Goal: Use online tool/utility: Utilize a website feature to perform a specific function

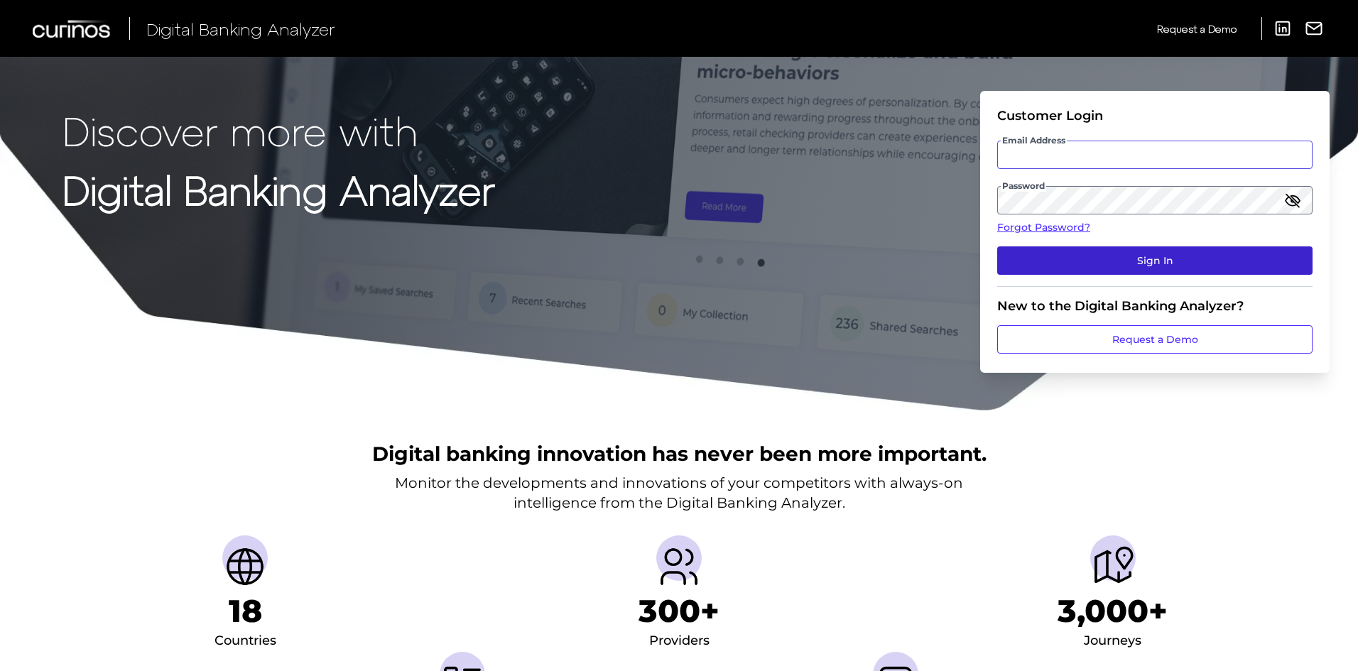
type input "[PERSON_NAME][EMAIL_ADDRESS][PERSON_NAME][DOMAIN_NAME]"
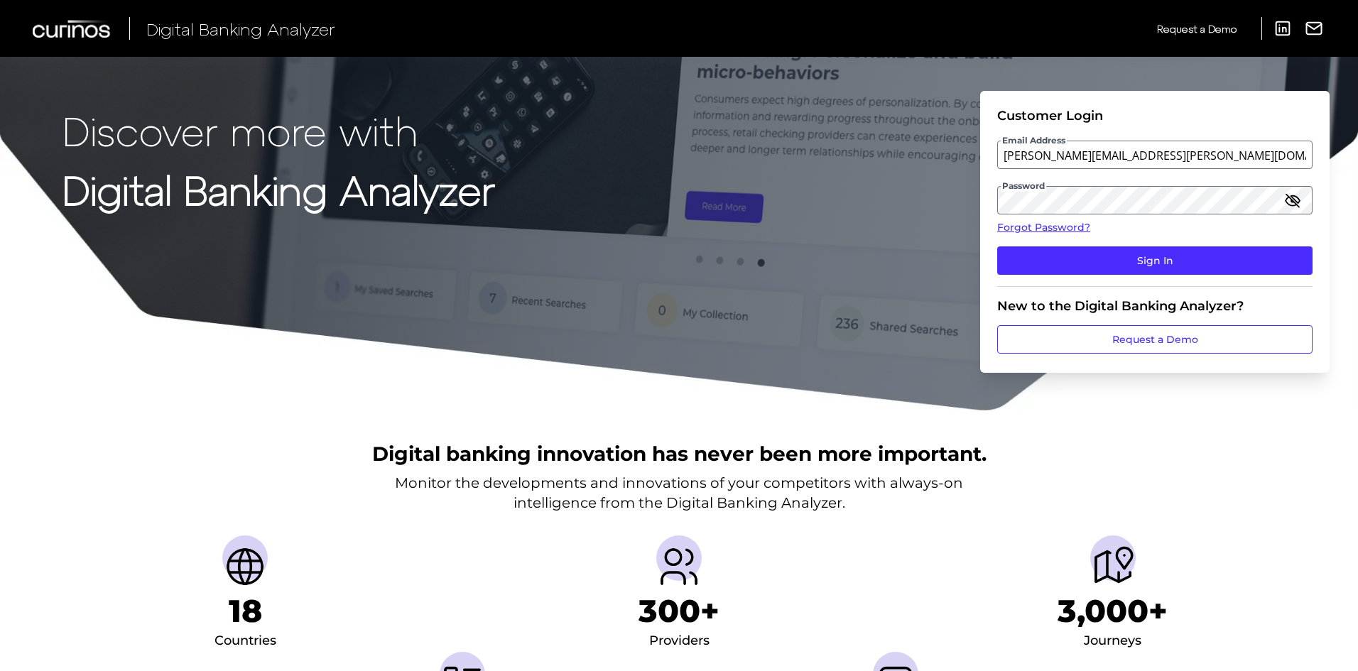
drag, startPoint x: 1181, startPoint y: 256, endPoint x: 993, endPoint y: 249, distance: 187.6
click at [1181, 256] on button "Sign In" at bounding box center [1154, 260] width 315 height 28
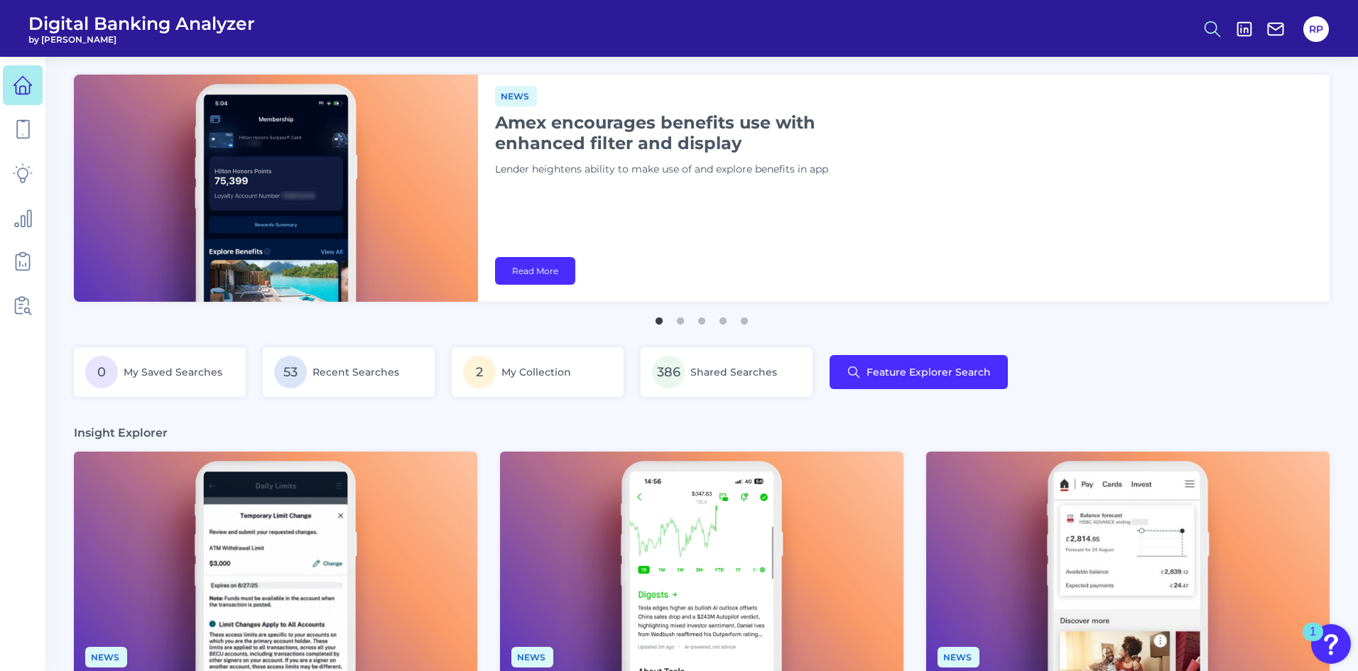
click at [1200, 21] on button at bounding box center [1212, 29] width 33 height 33
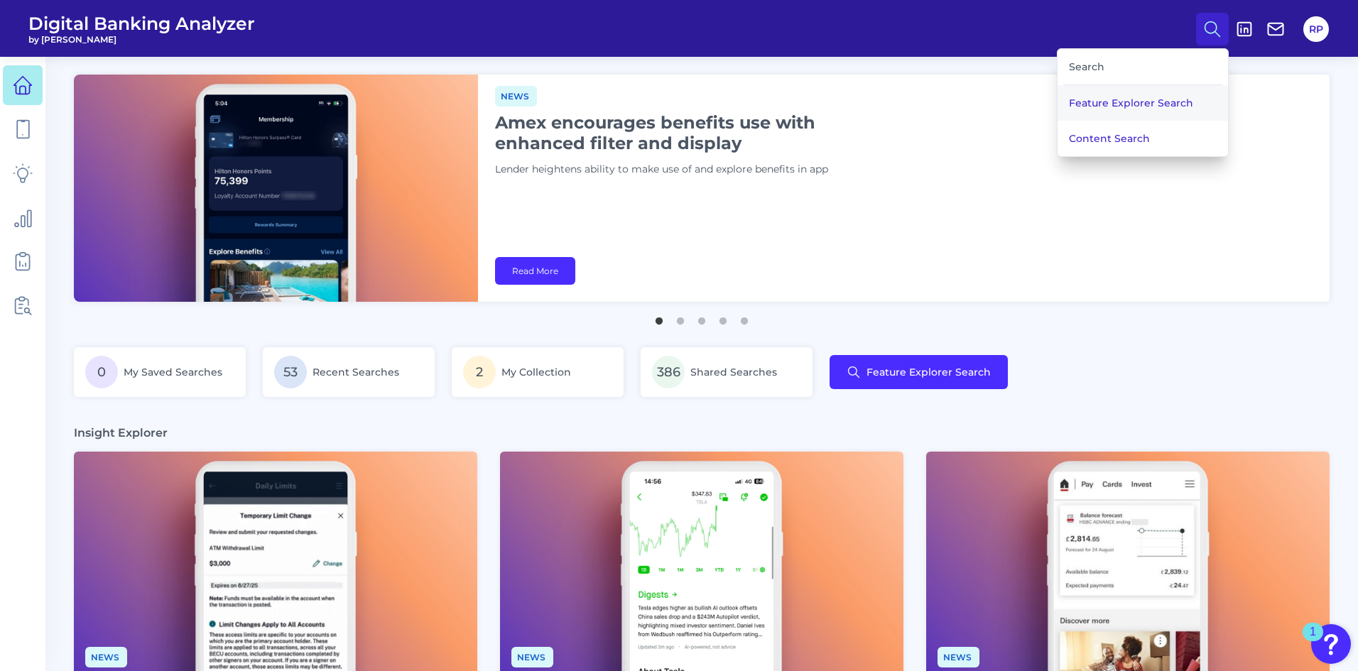
click at [1157, 101] on button "Feature Explorer Search" at bounding box center [1142, 103] width 170 height 36
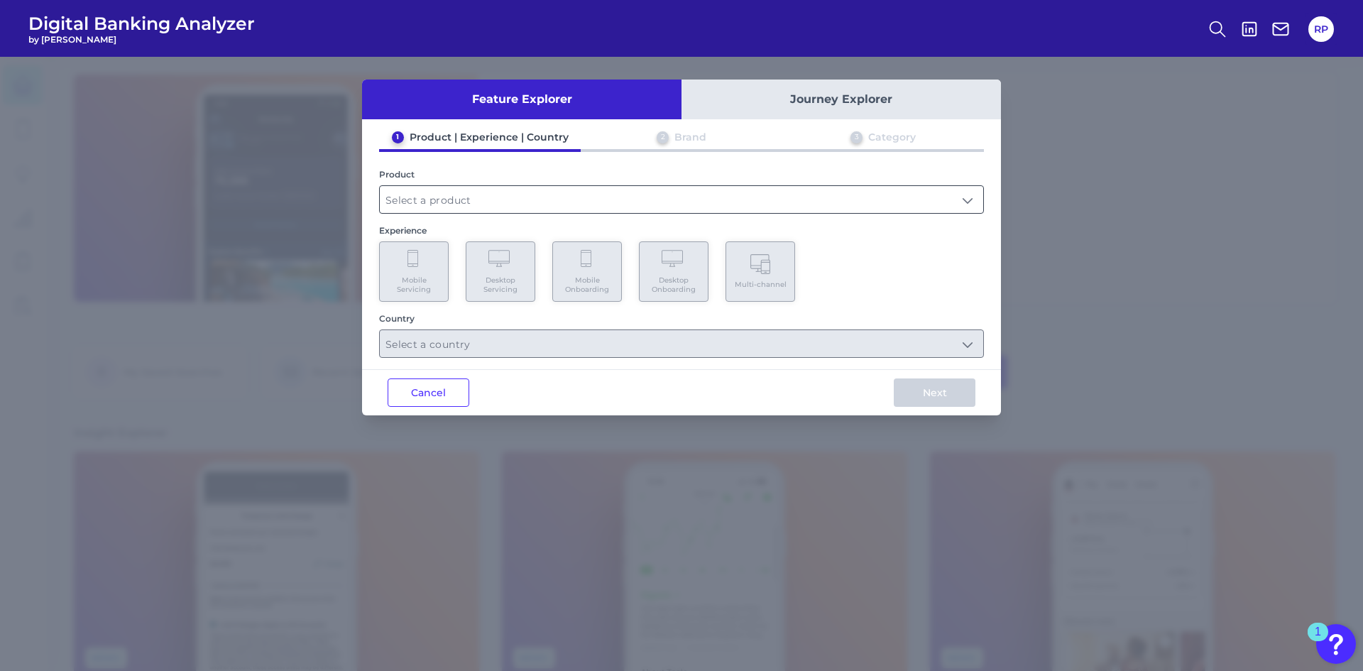
click at [593, 198] on input "text" at bounding box center [682, 199] width 604 height 27
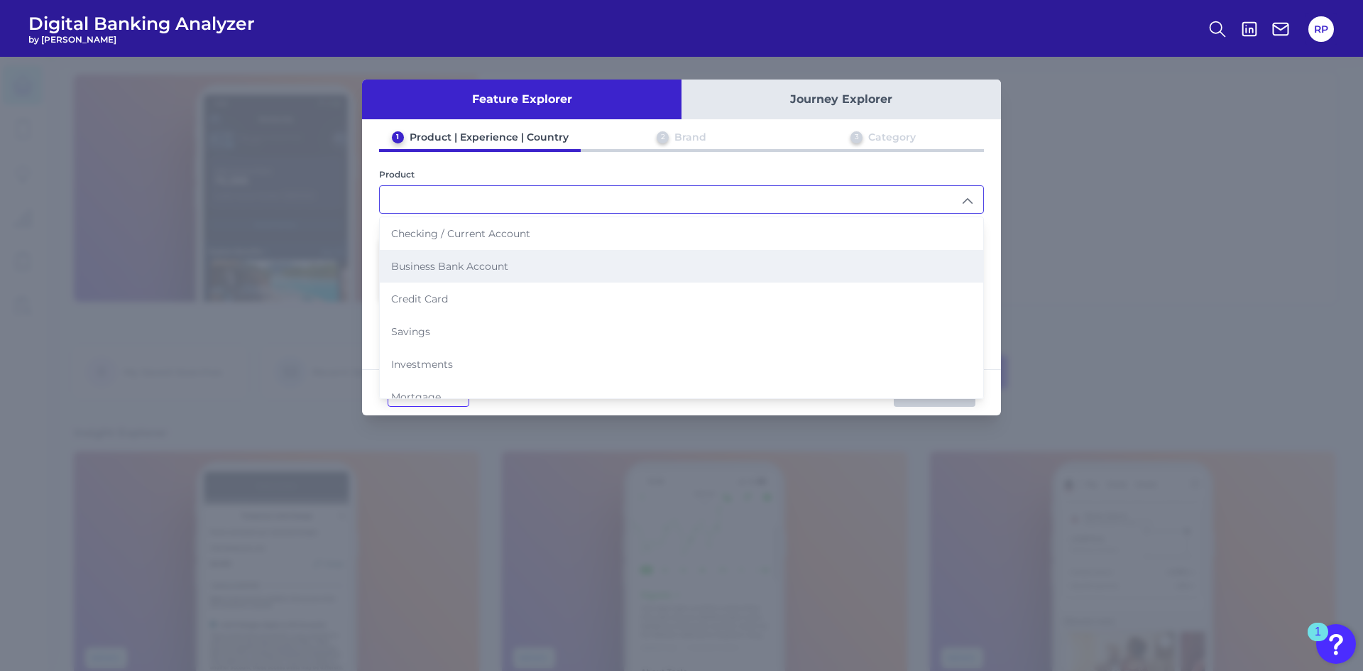
click at [478, 263] on span "Business Bank Account" at bounding box center [449, 266] width 117 height 13
type input "Business Bank Account"
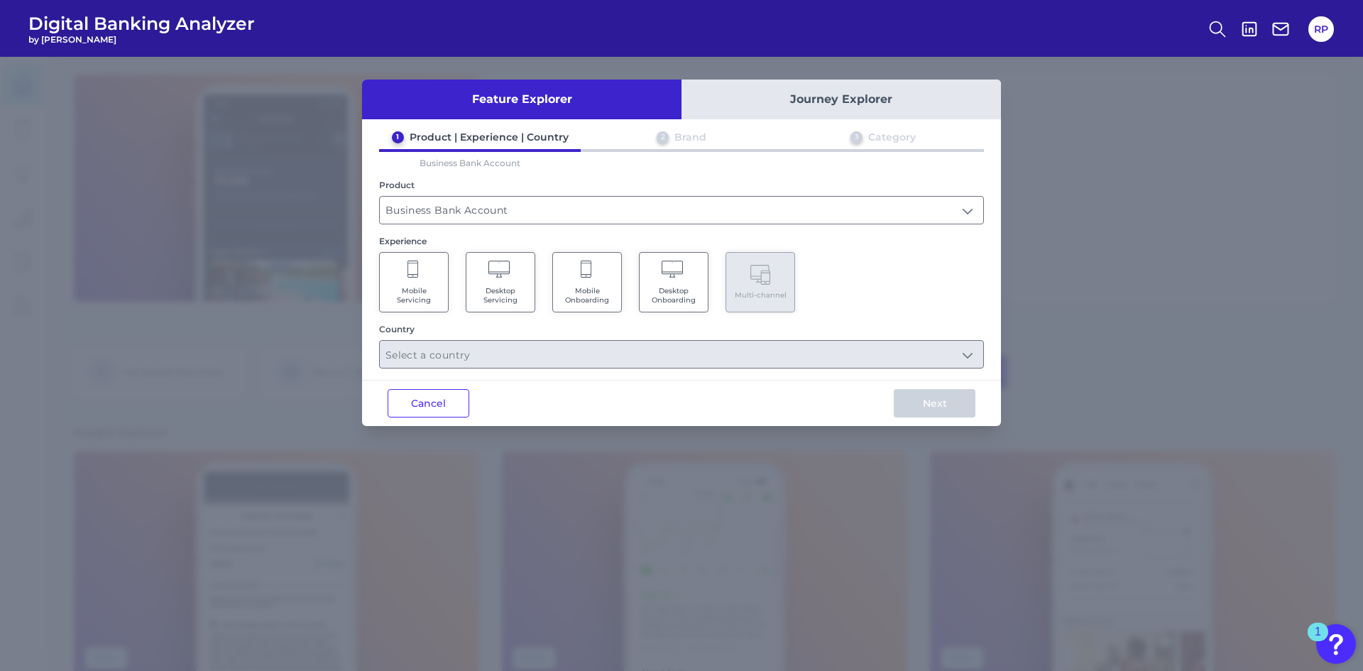
click at [663, 284] on Onboarding "Desktop Onboarding" at bounding box center [674, 282] width 70 height 60
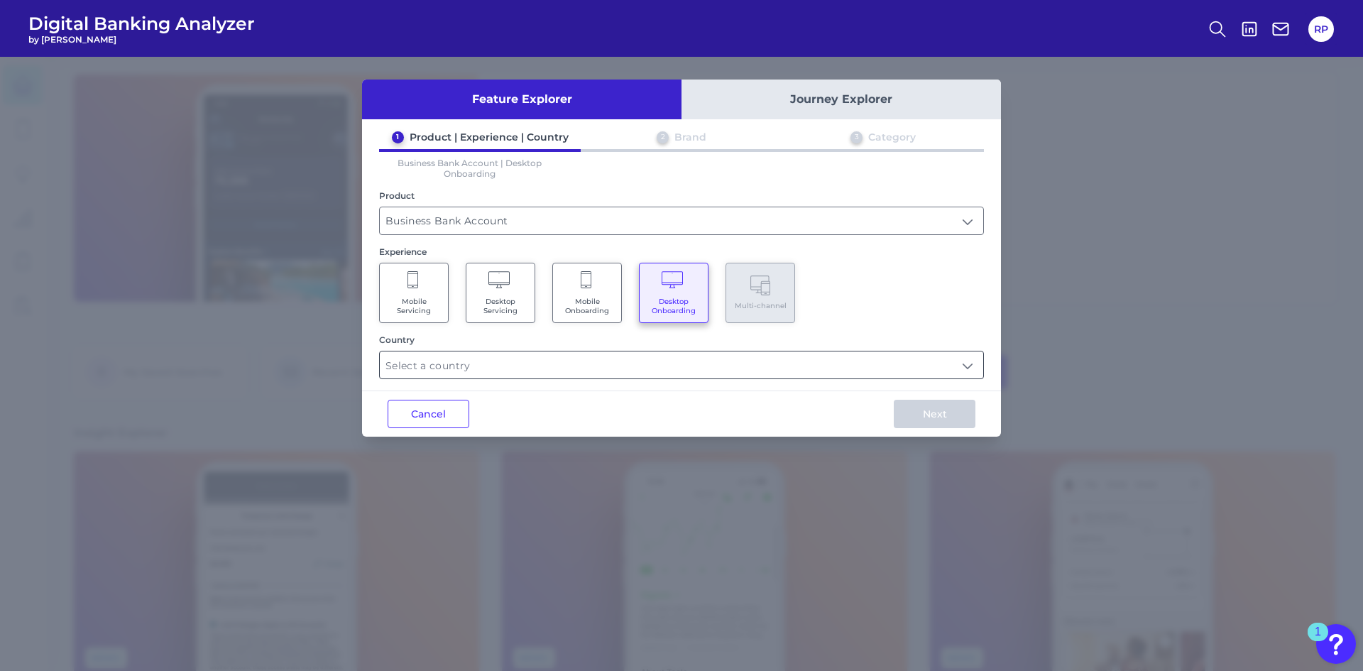
click at [670, 359] on input "text" at bounding box center [682, 364] width 604 height 27
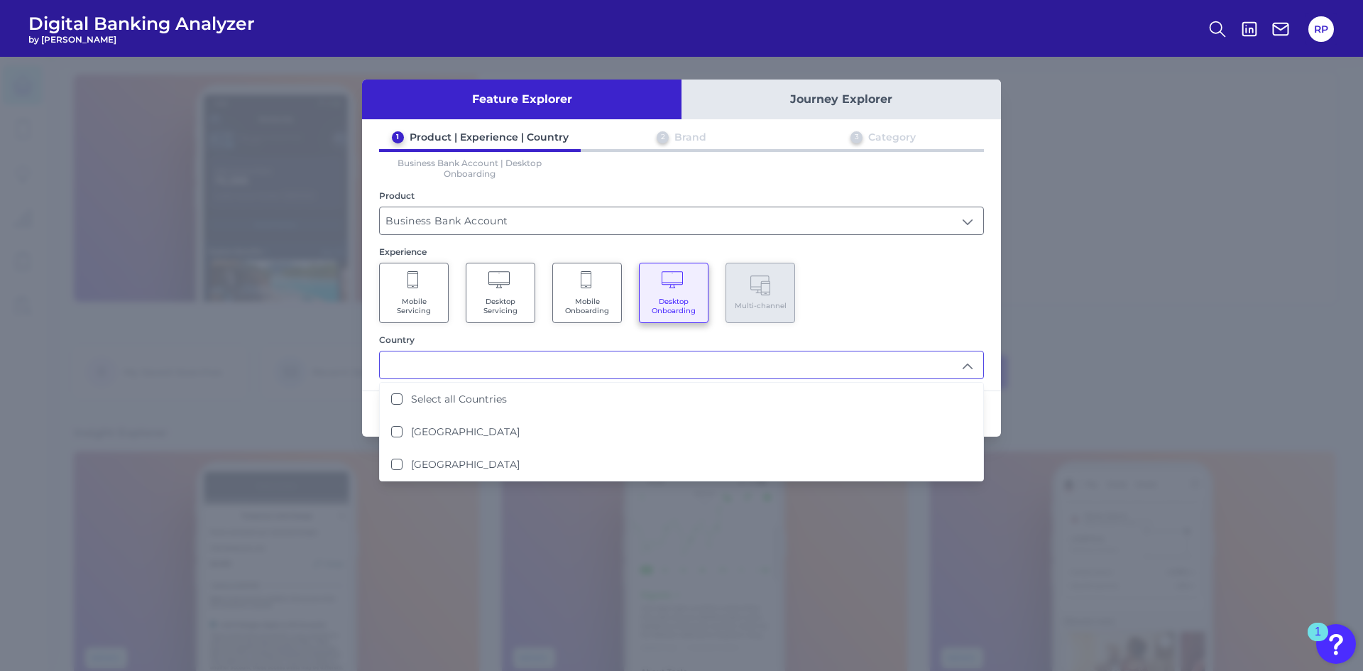
drag, startPoint x: 485, startPoint y: 462, endPoint x: 842, endPoint y: 290, distance: 396.4
click at [486, 462] on li "[GEOGRAPHIC_DATA]" at bounding box center [682, 464] width 604 height 33
type input "[GEOGRAPHIC_DATA]"
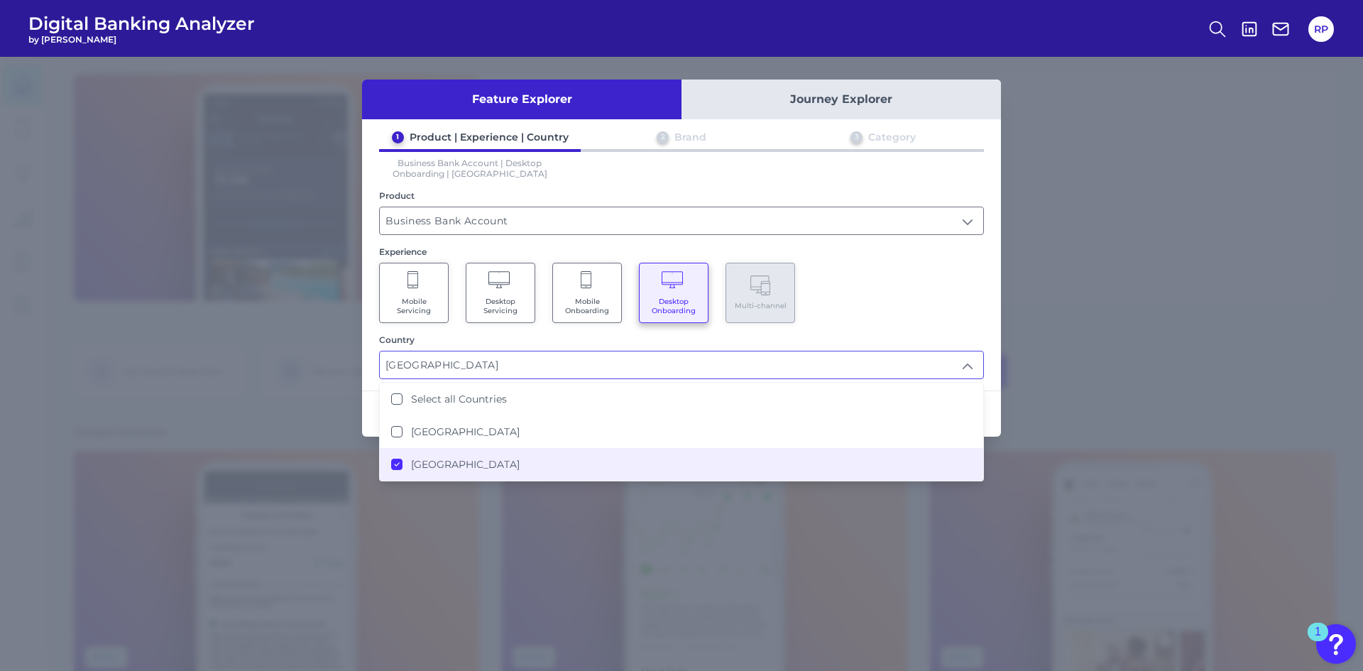
click at [871, 268] on div "Mobile Servicing Desktop Servicing Mobile Onboarding Desktop Onboarding Multi-c…" at bounding box center [681, 293] width 605 height 60
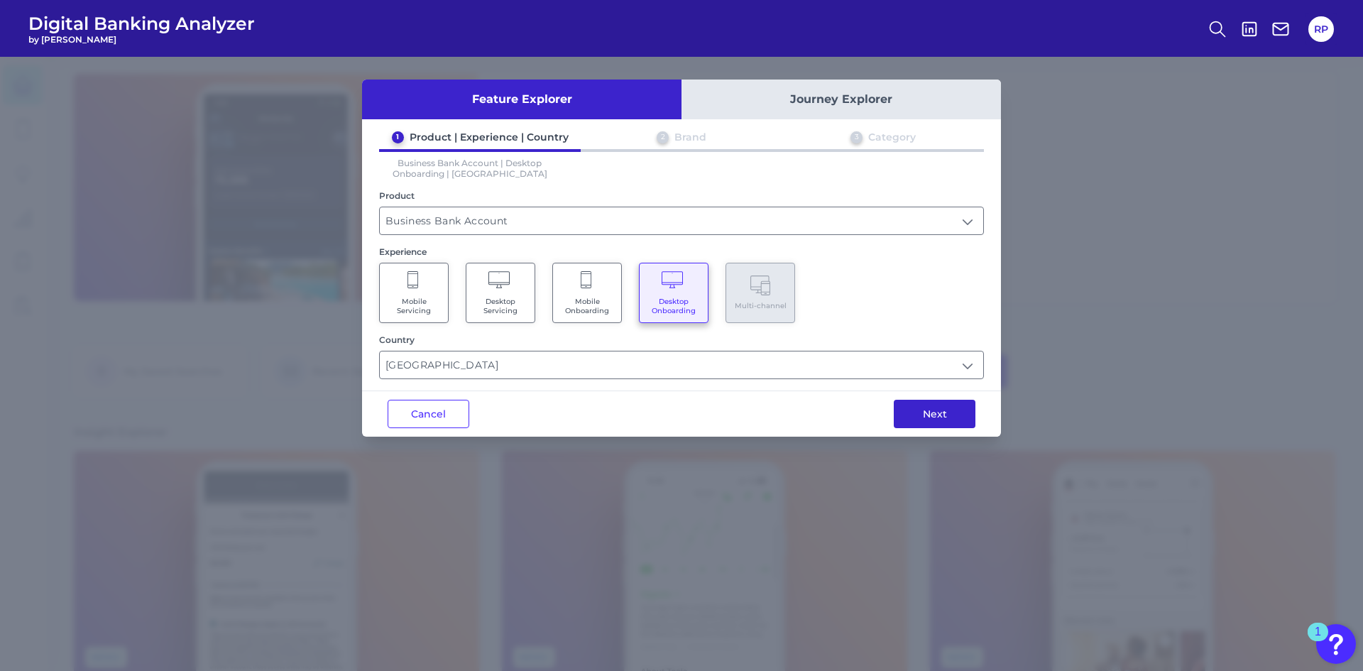
click at [937, 408] on button "Next" at bounding box center [935, 414] width 82 height 28
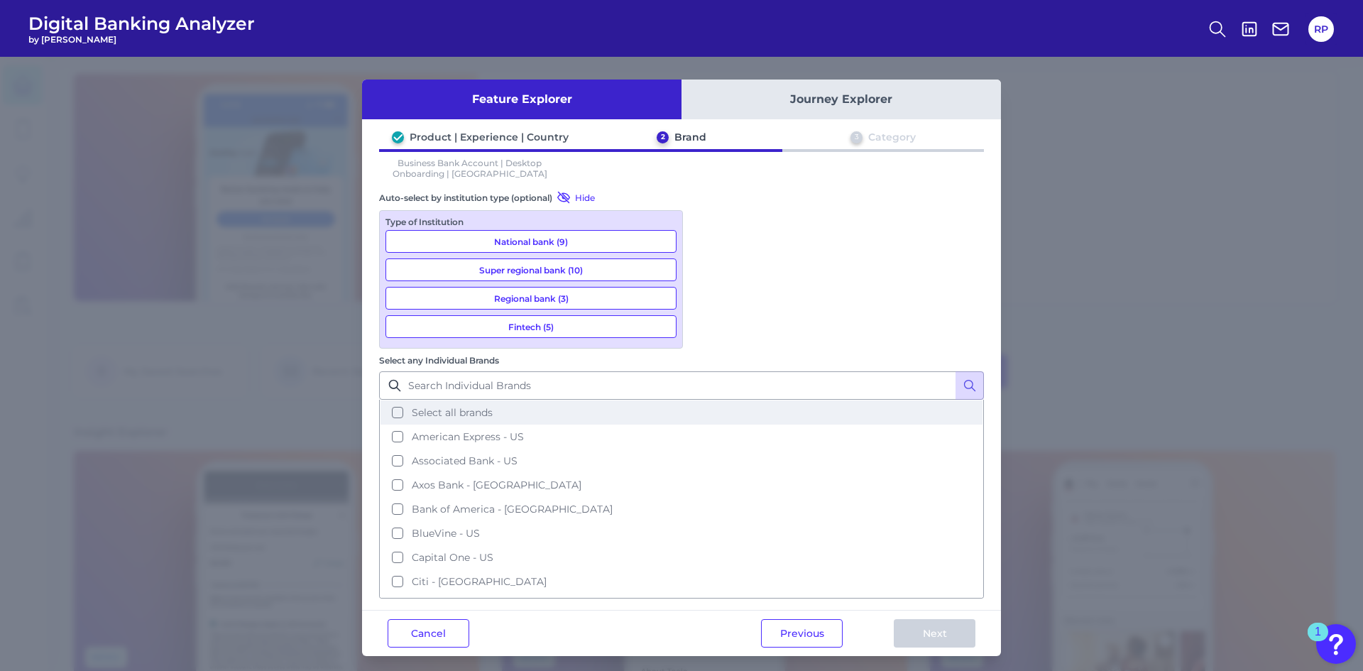
click at [708, 400] on button "Select all brands" at bounding box center [682, 412] width 602 height 24
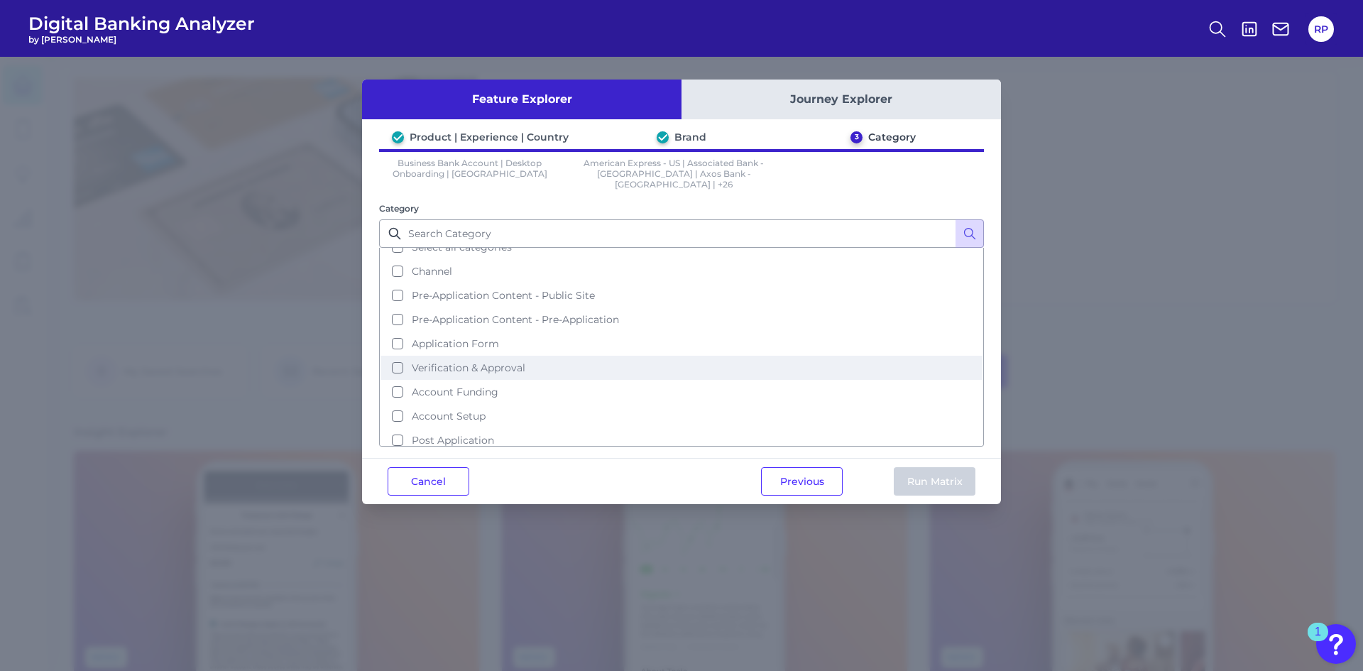
scroll to position [21, 0]
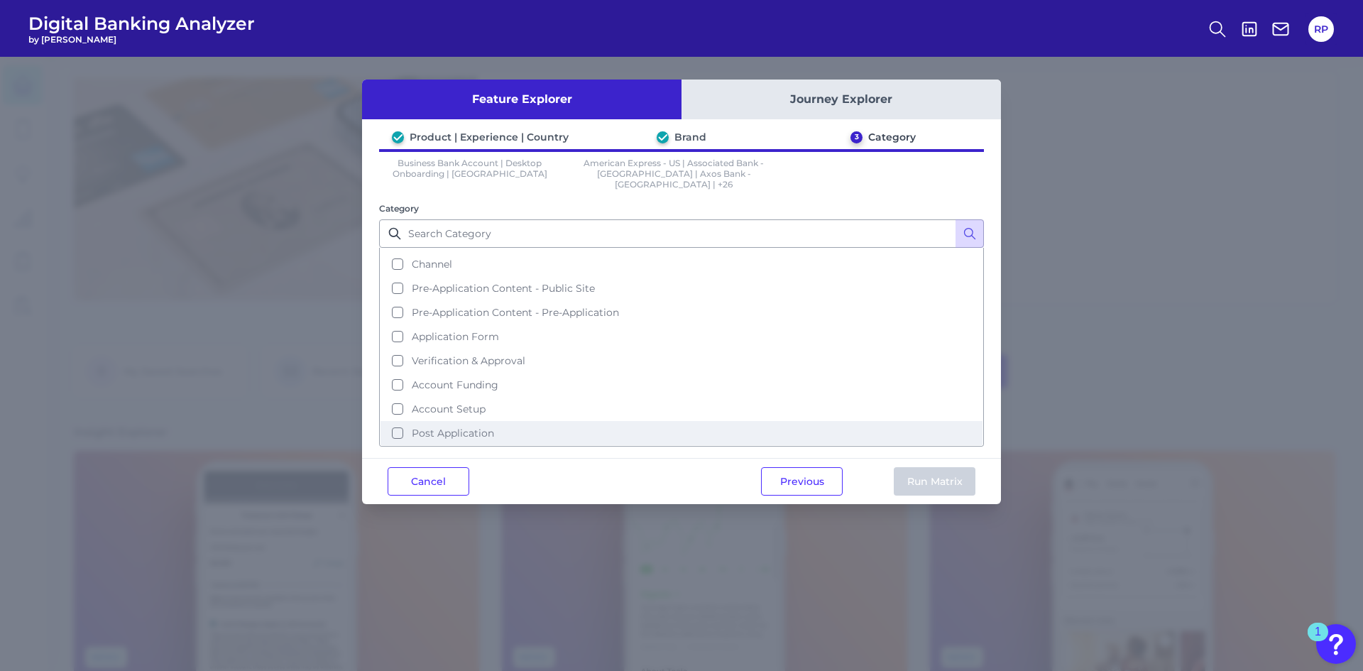
drag, startPoint x: 464, startPoint y: 406, endPoint x: 462, endPoint y: 416, distance: 10.0
click at [464, 406] on button "Account Setup" at bounding box center [682, 409] width 602 height 24
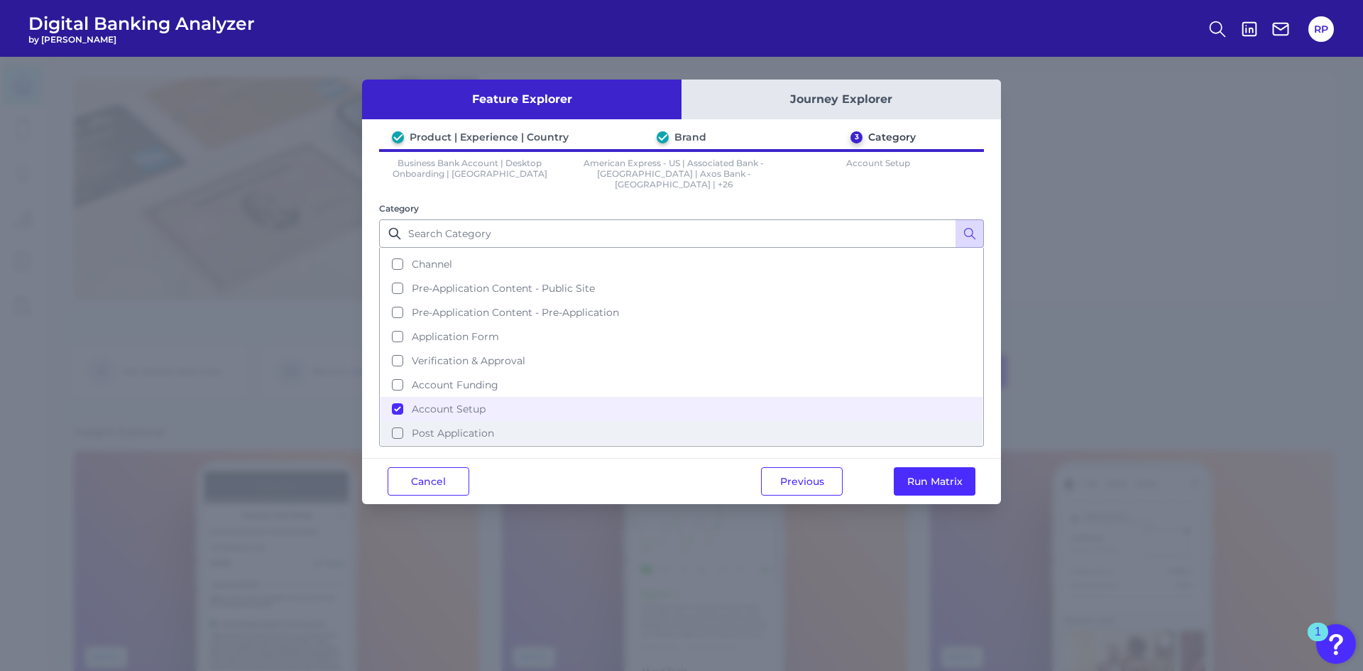
click at [462, 427] on span "Post Application" at bounding box center [453, 433] width 82 height 13
click at [927, 473] on button "Run Matrix" at bounding box center [935, 481] width 82 height 28
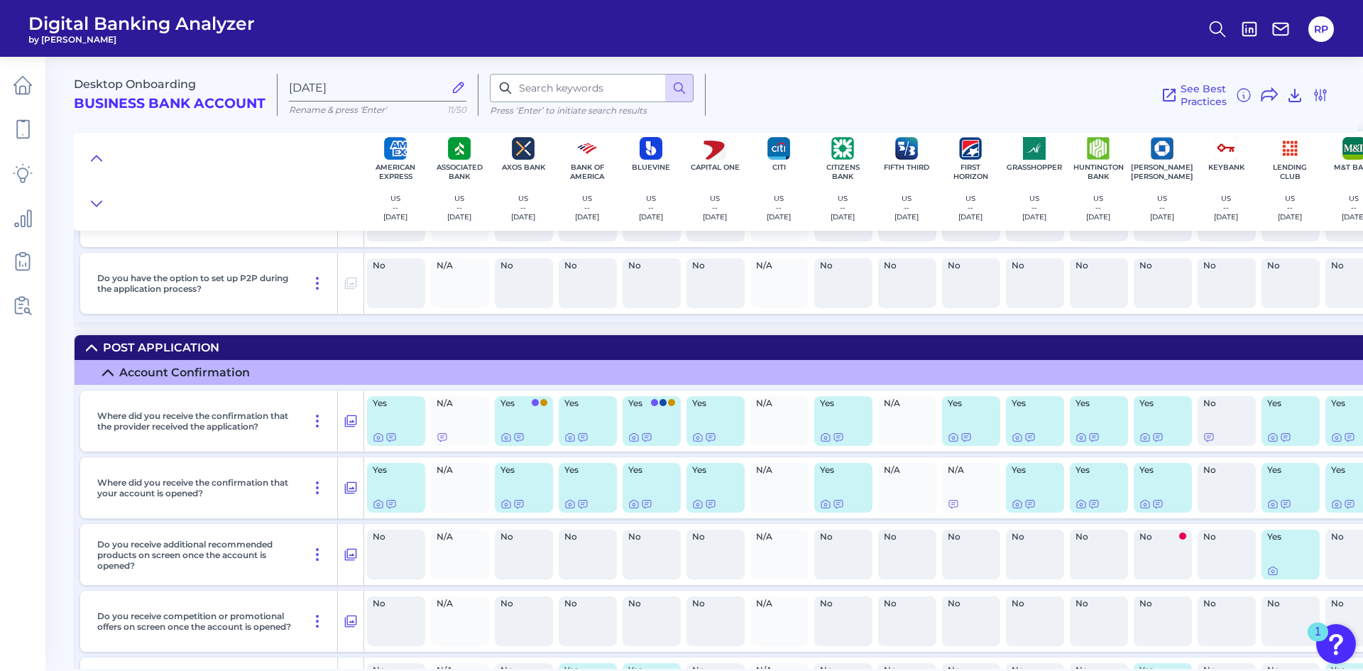
scroll to position [2059, 0]
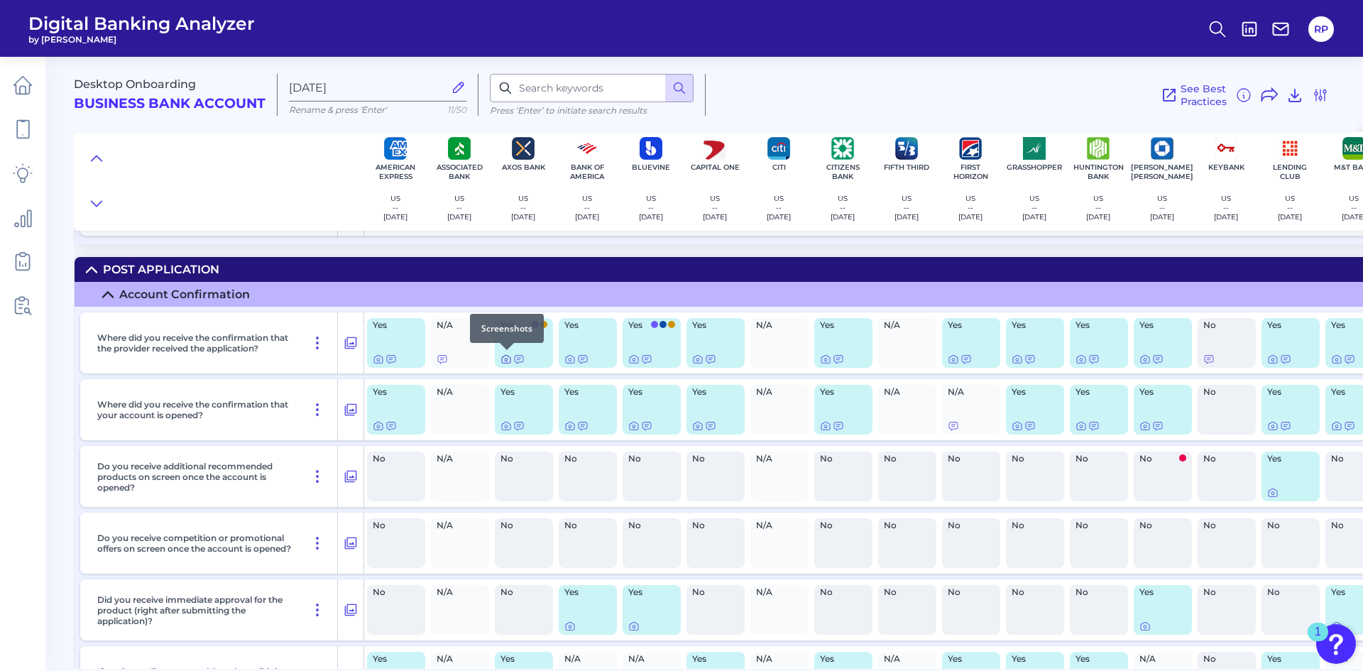
click at [510, 358] on icon at bounding box center [506, 359] width 11 height 11
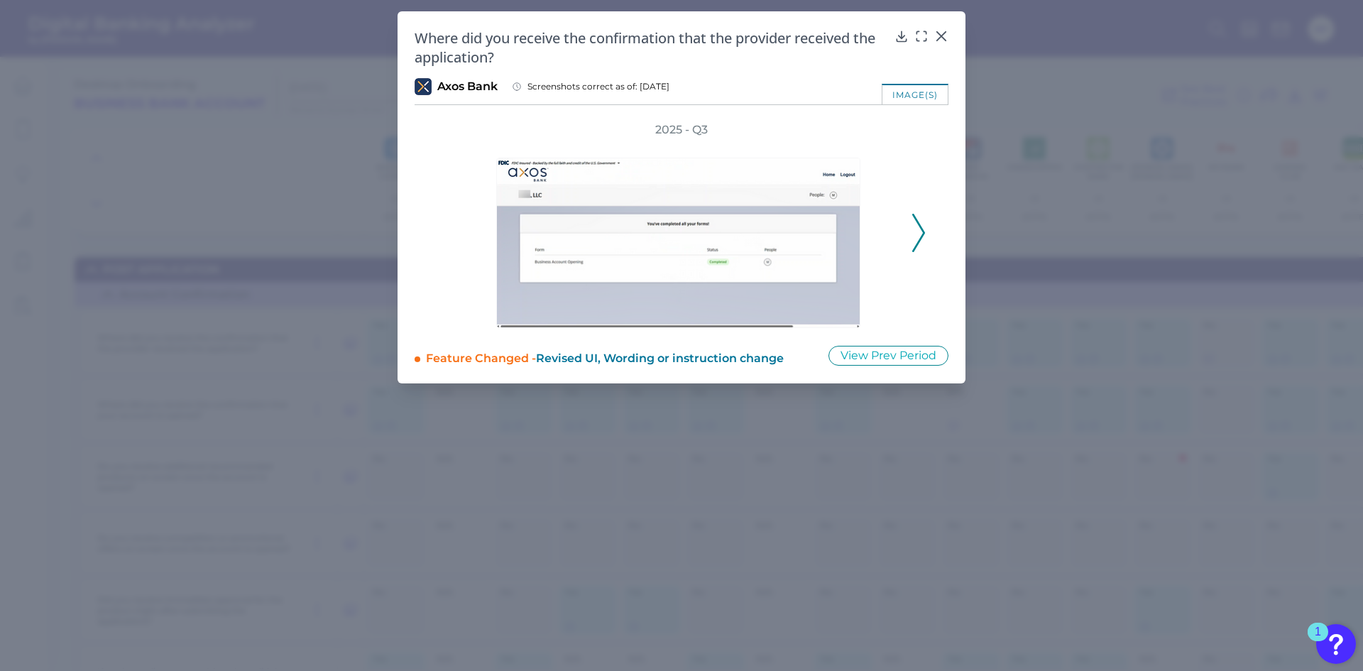
click at [925, 235] on icon at bounding box center [918, 233] width 13 height 38
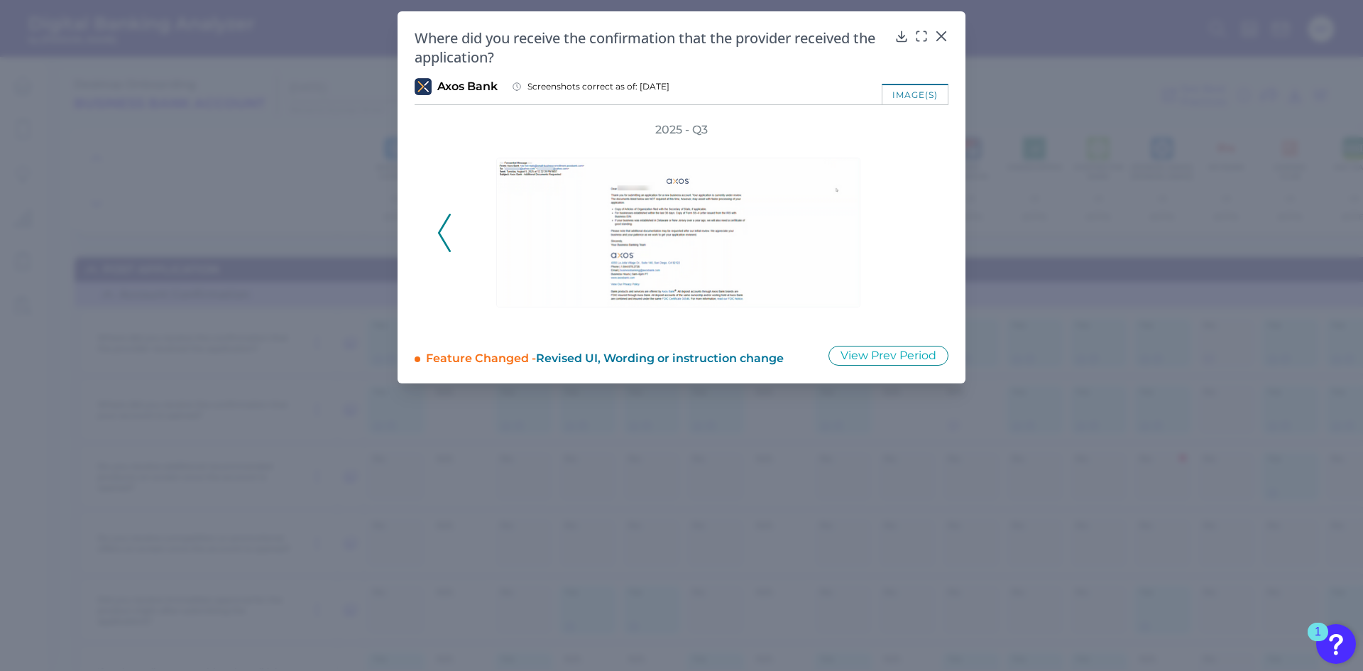
click at [925, 235] on div "2025 - Q3" at bounding box center [681, 225] width 489 height 206
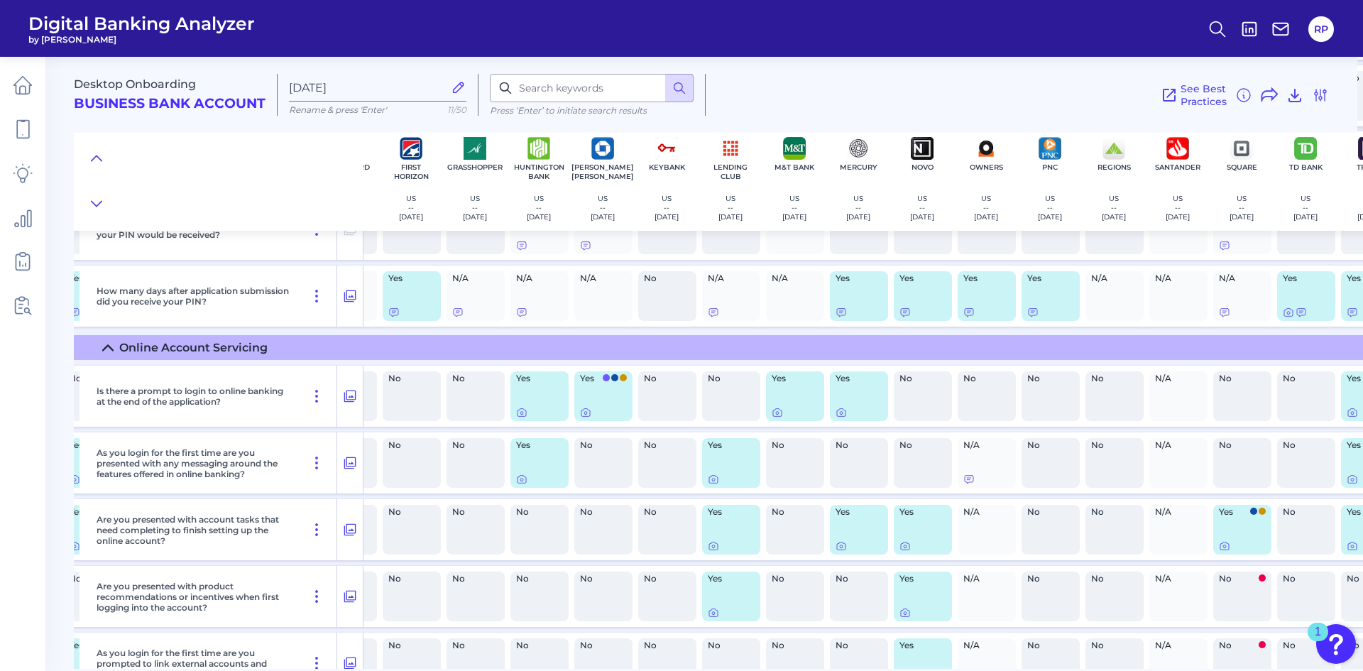
scroll to position [2840, 582]
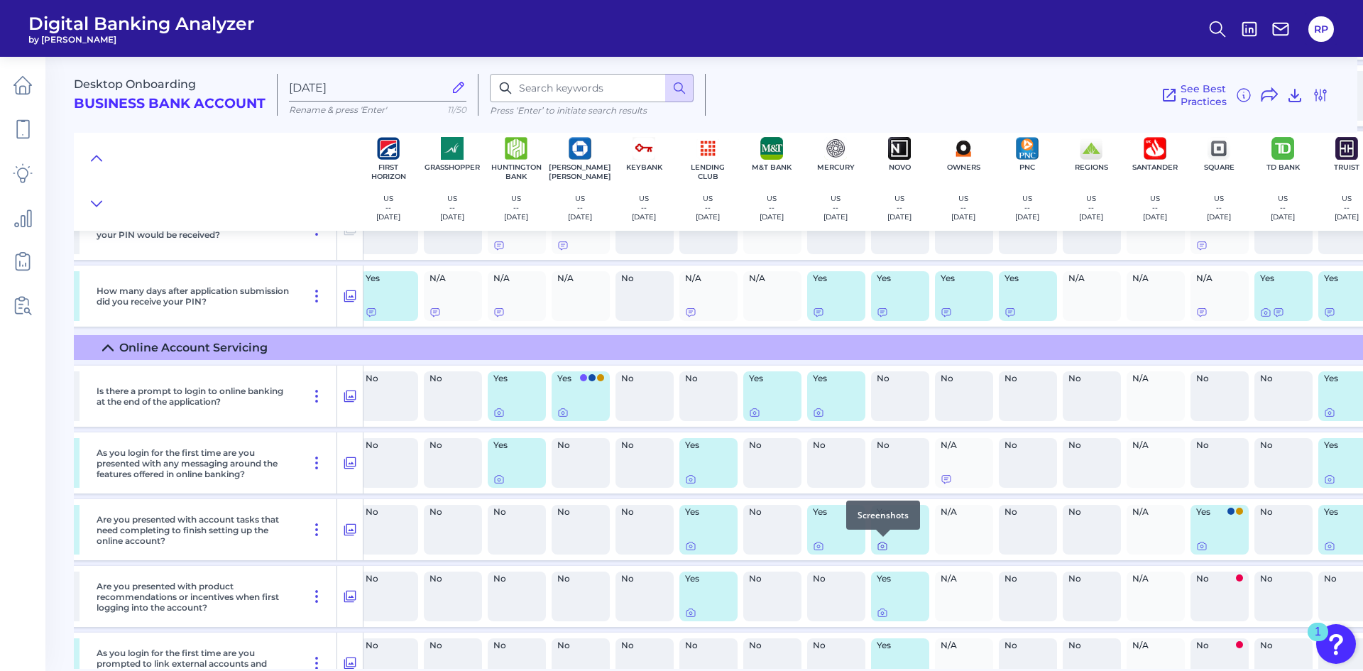
click at [883, 548] on icon at bounding box center [882, 545] width 11 height 11
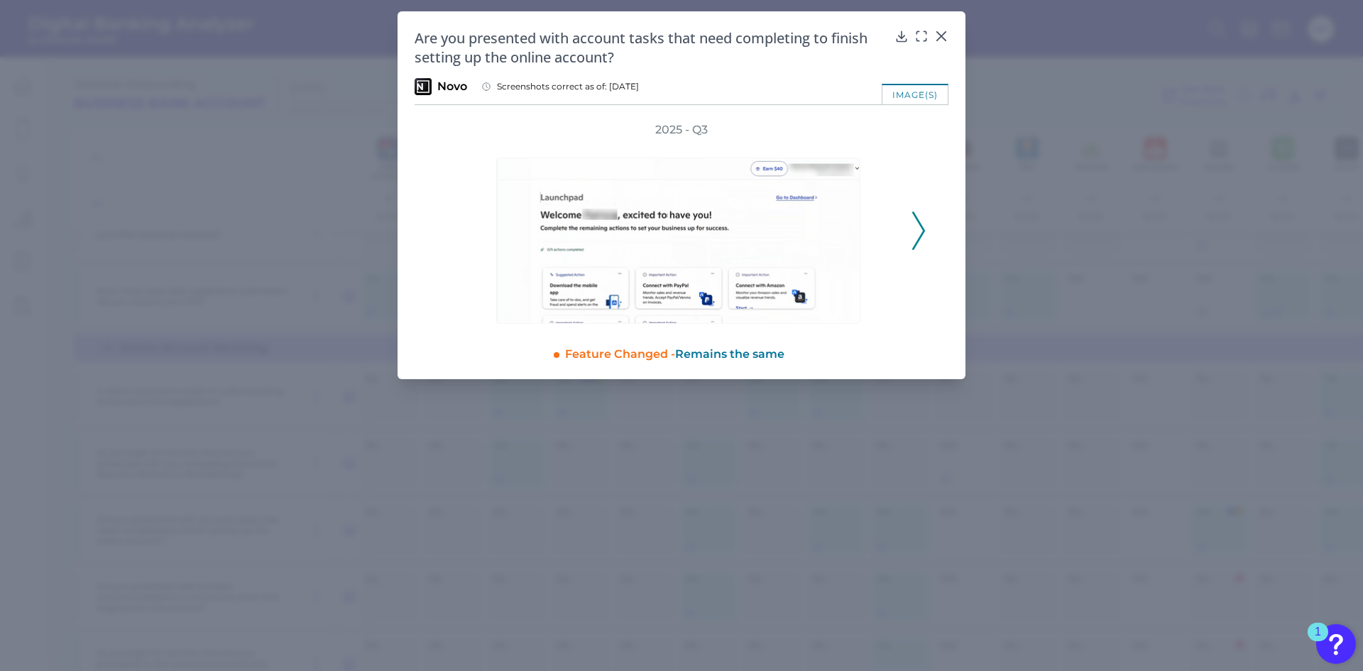
click at [921, 230] on icon at bounding box center [918, 231] width 13 height 38
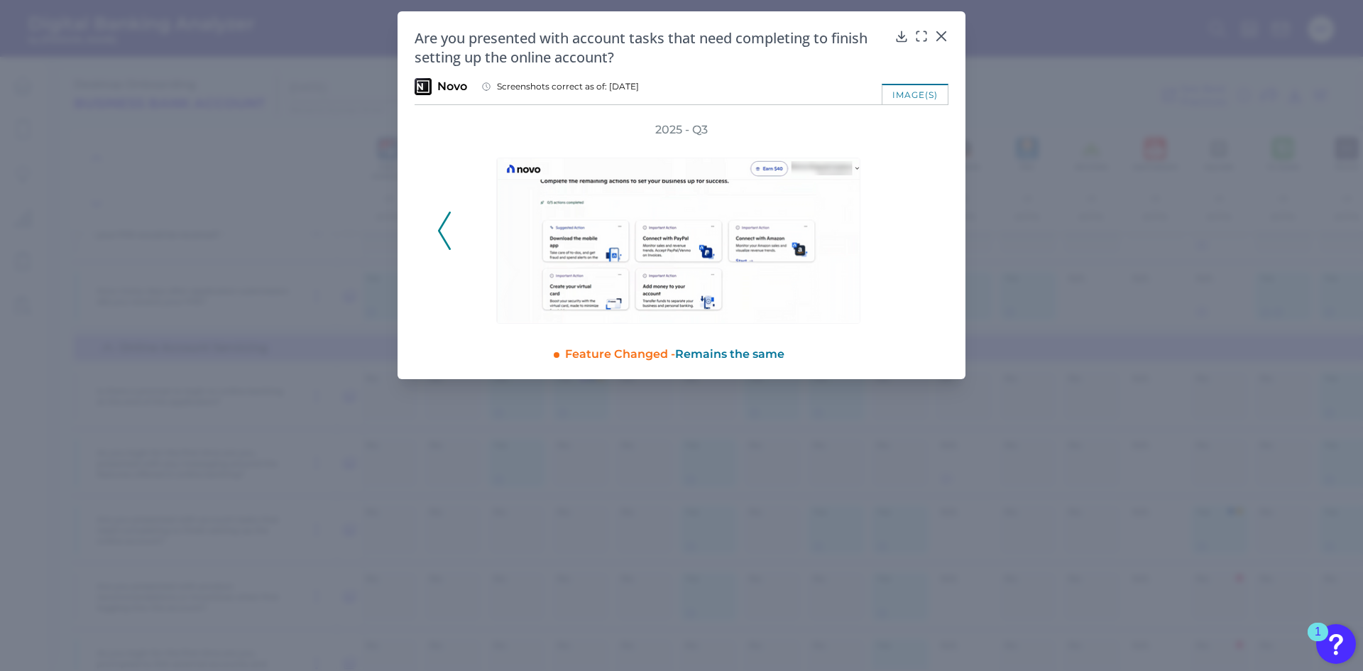
click at [921, 230] on div "2025 - Q3" at bounding box center [681, 223] width 489 height 202
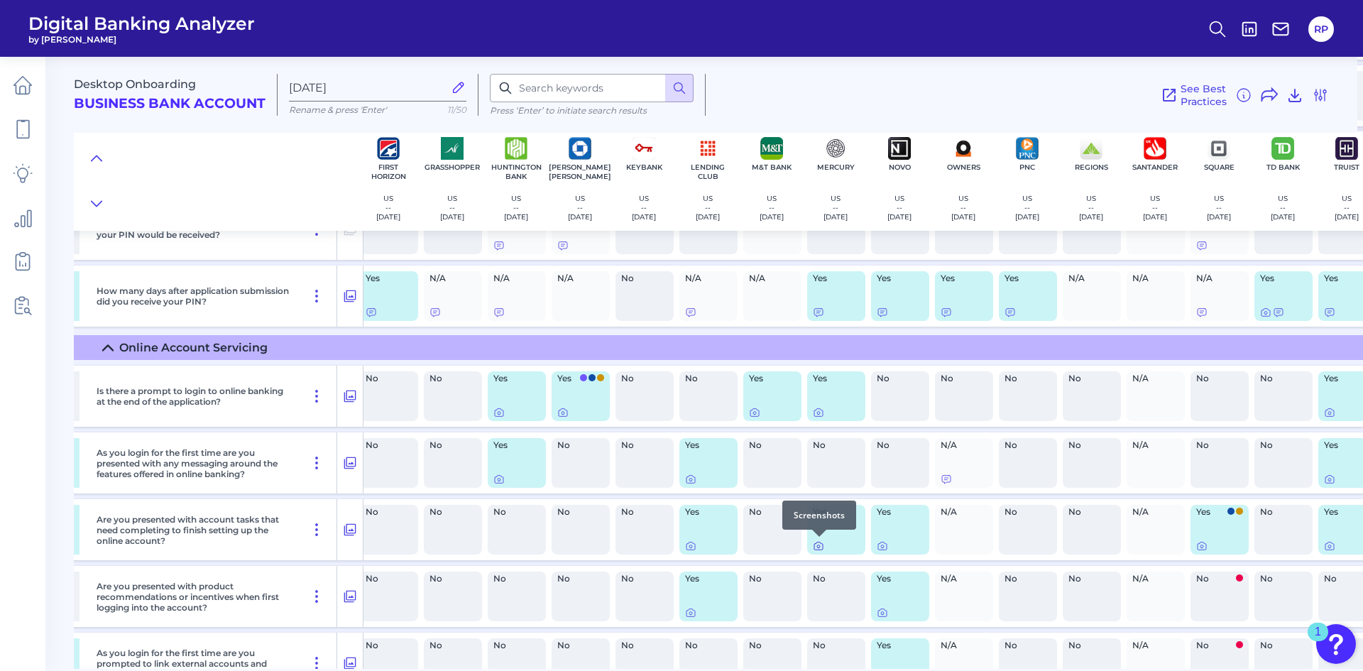
click at [820, 547] on icon at bounding box center [818, 546] width 3 height 3
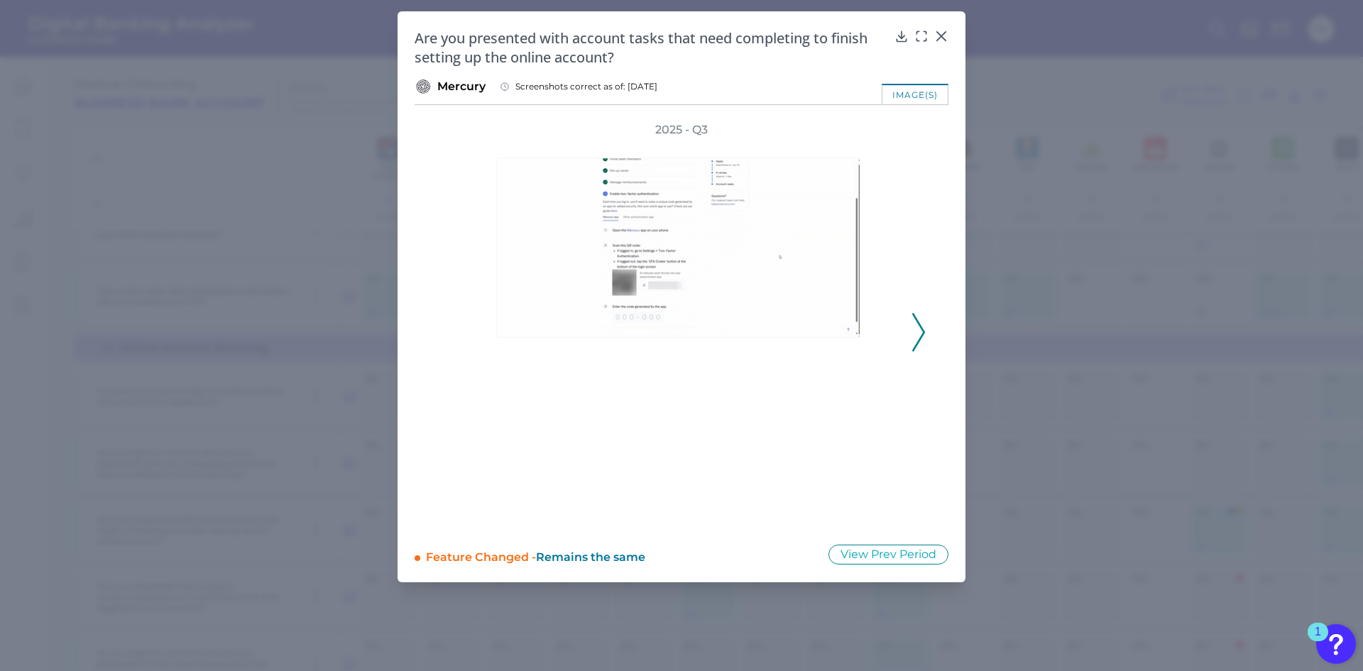
click at [922, 338] on icon at bounding box center [918, 332] width 13 height 38
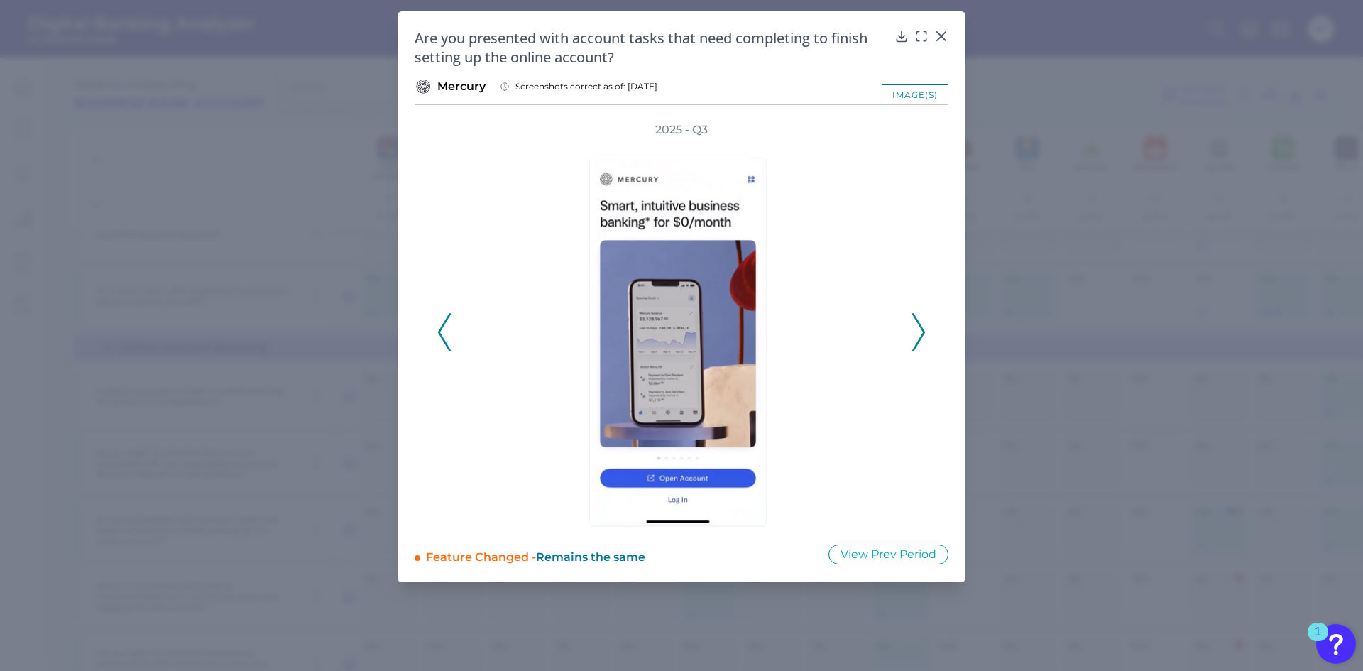
click at [922, 338] on icon at bounding box center [918, 332] width 13 height 38
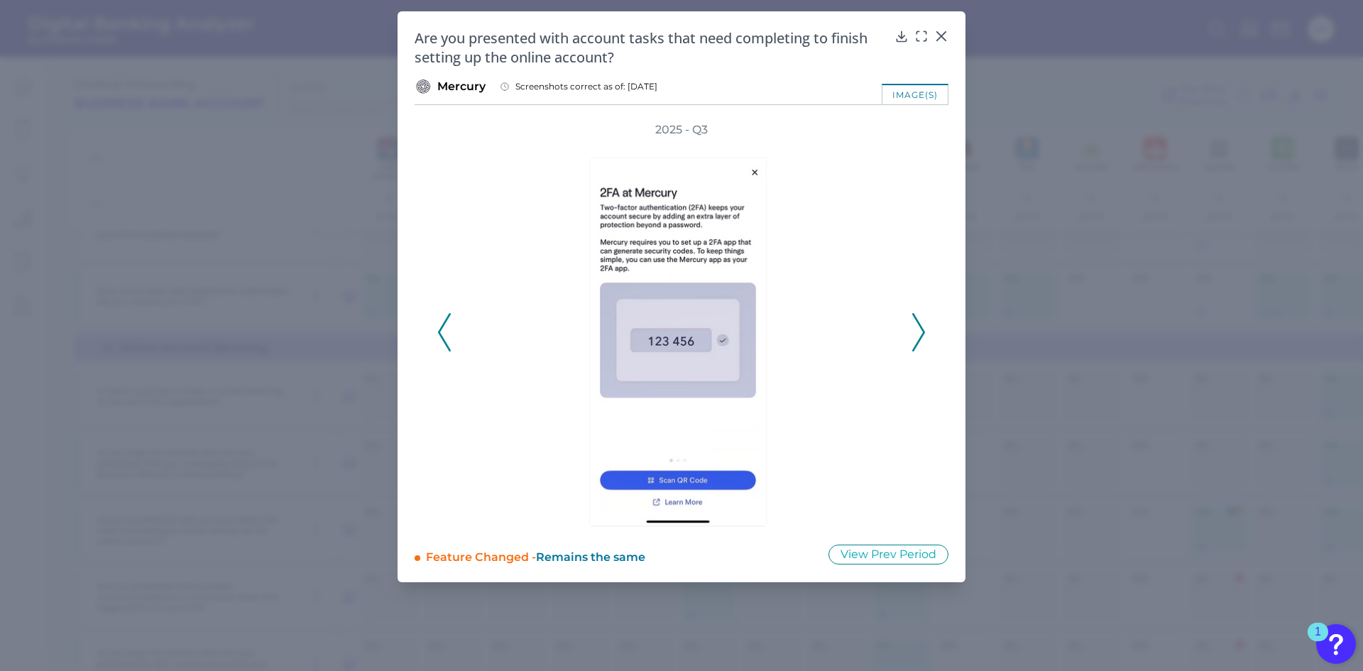
click at [922, 338] on icon at bounding box center [918, 332] width 13 height 38
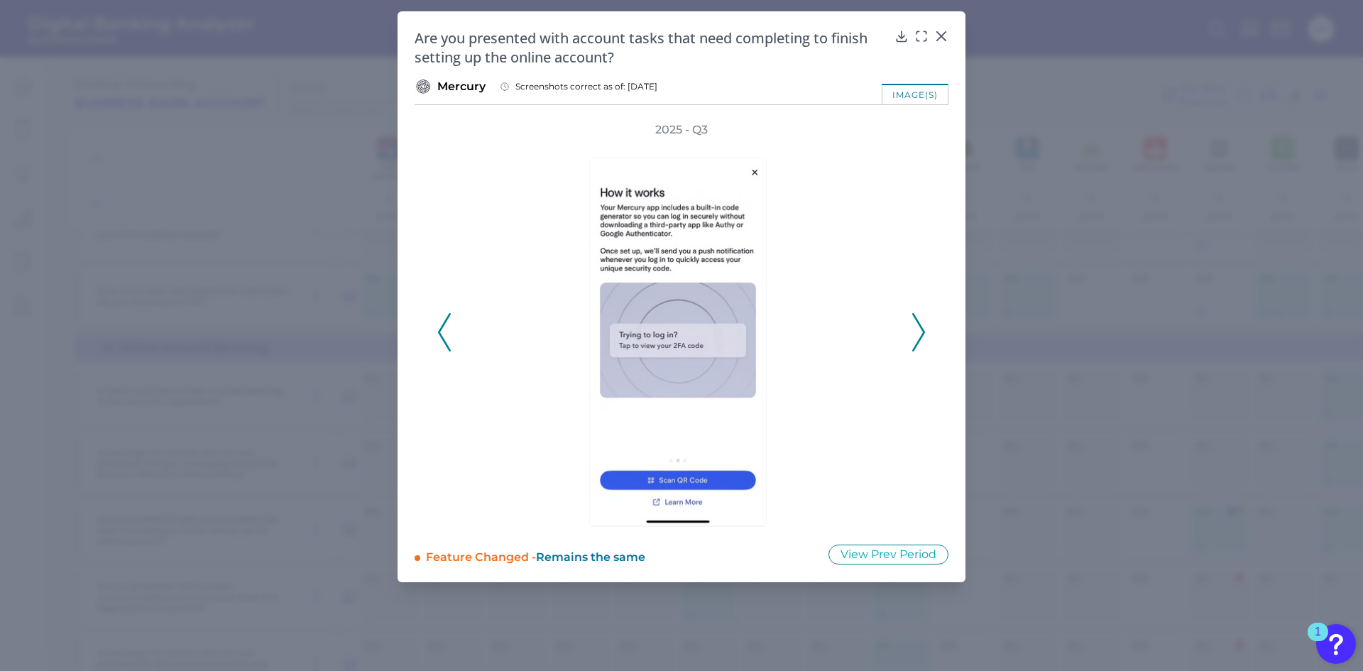
click at [922, 338] on icon at bounding box center [918, 332] width 13 height 38
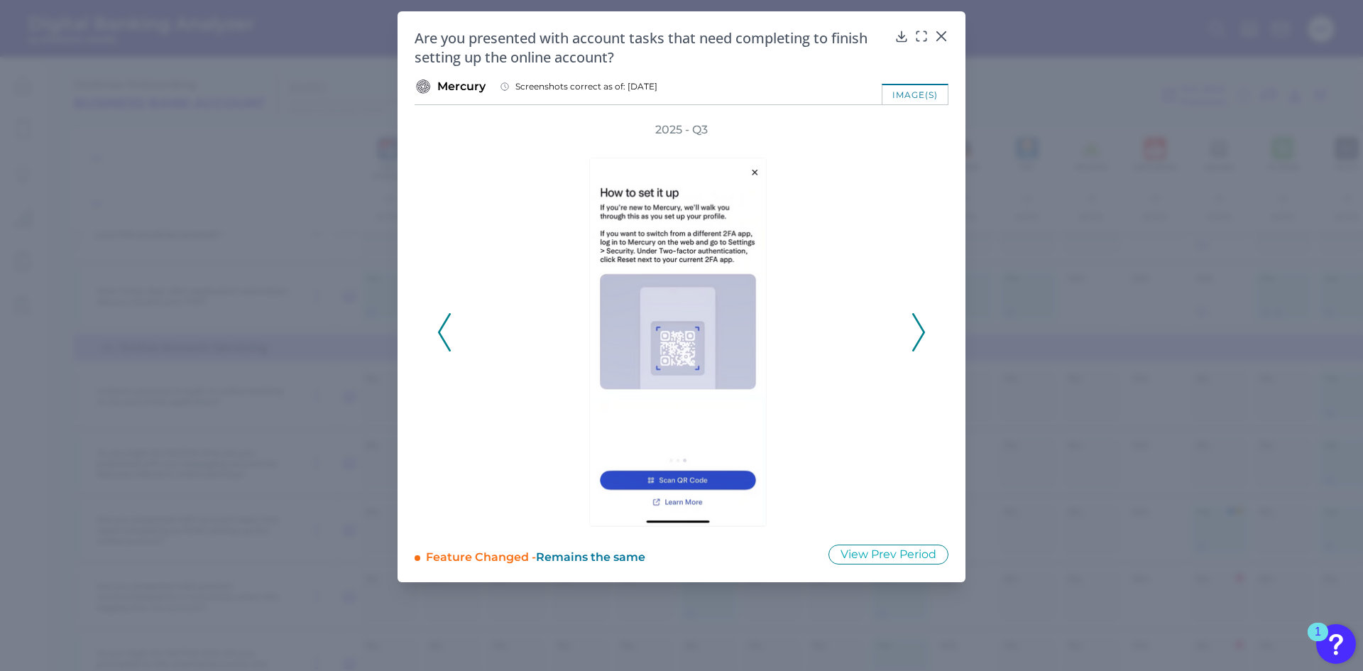
click at [922, 338] on icon at bounding box center [918, 332] width 13 height 38
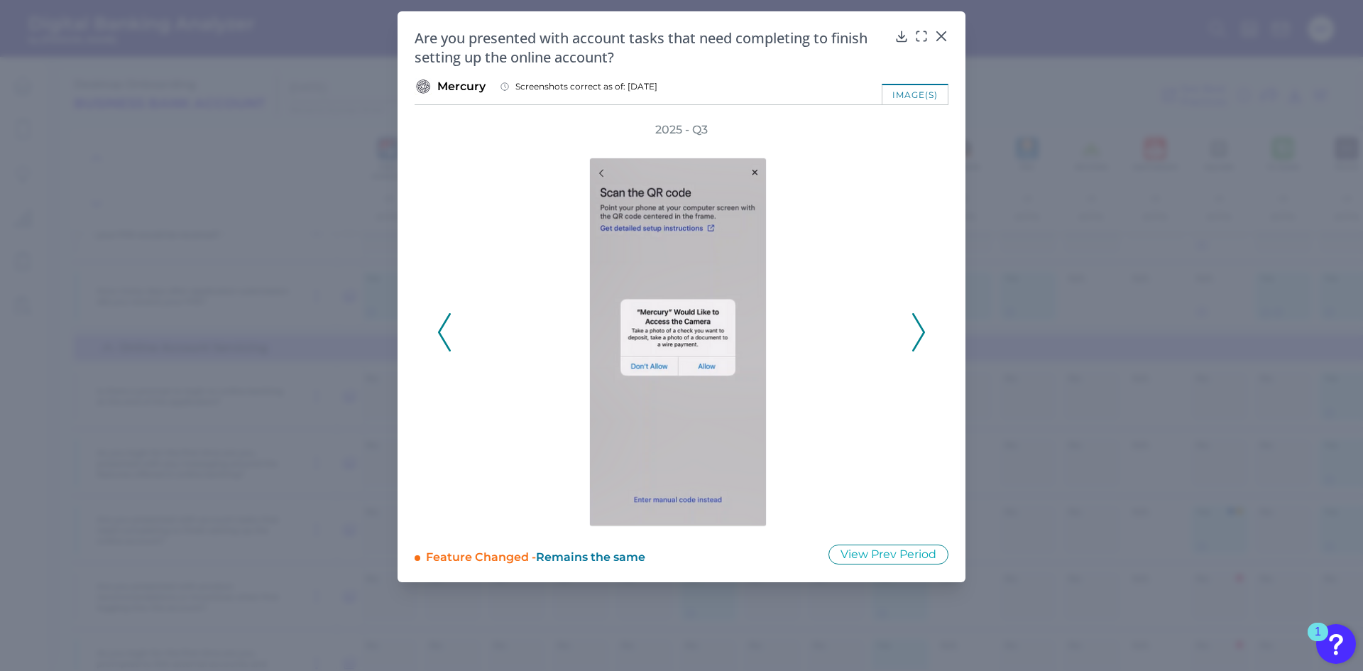
click at [922, 338] on icon at bounding box center [918, 332] width 13 height 38
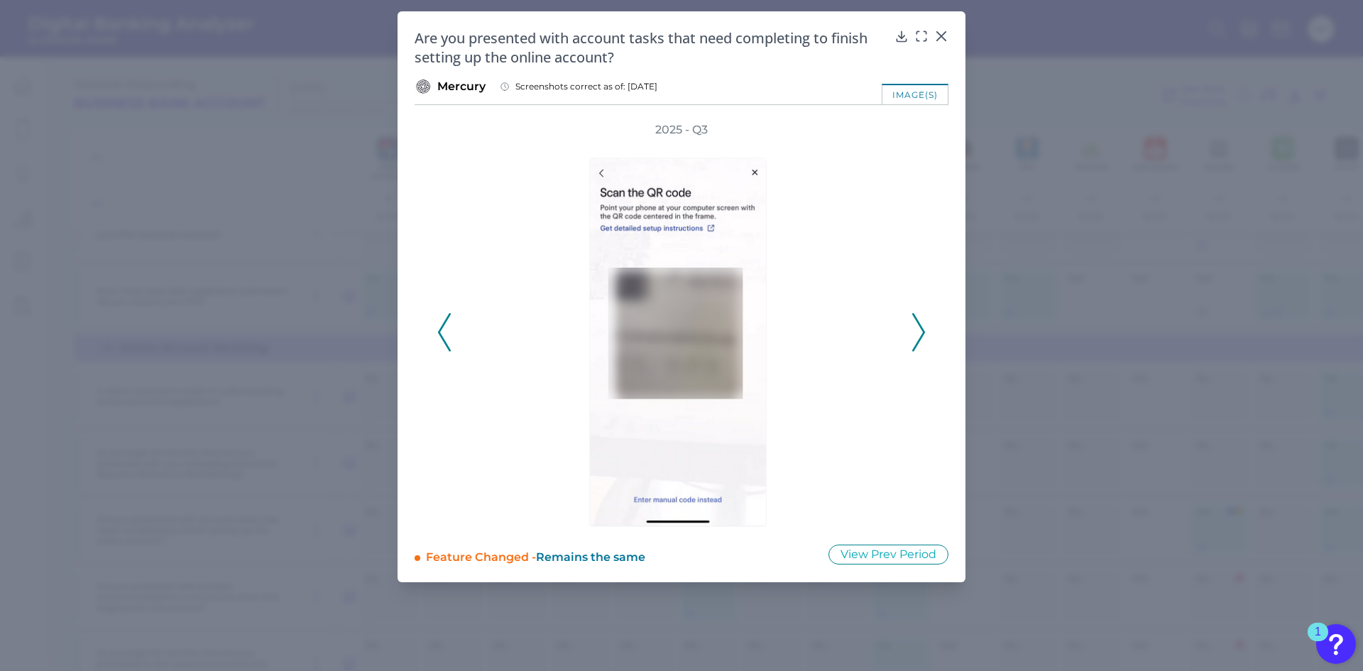
click at [922, 338] on icon at bounding box center [918, 332] width 13 height 38
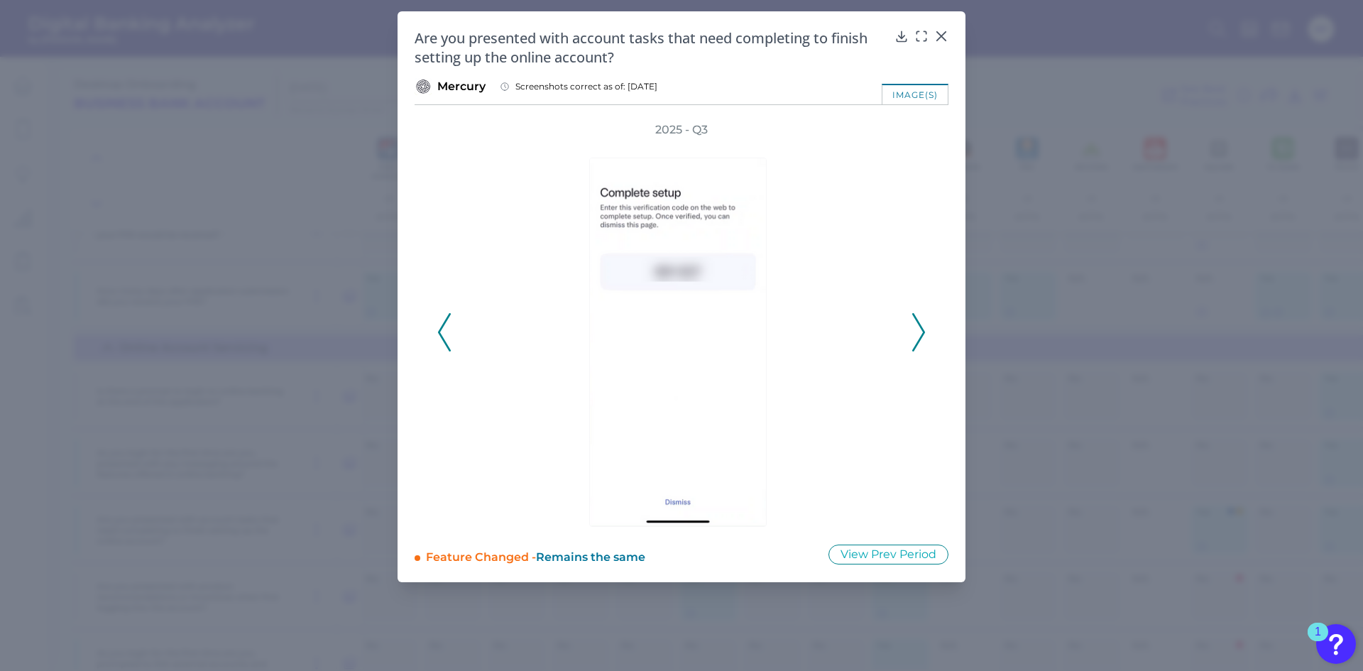
click at [922, 338] on icon at bounding box center [918, 332] width 13 height 38
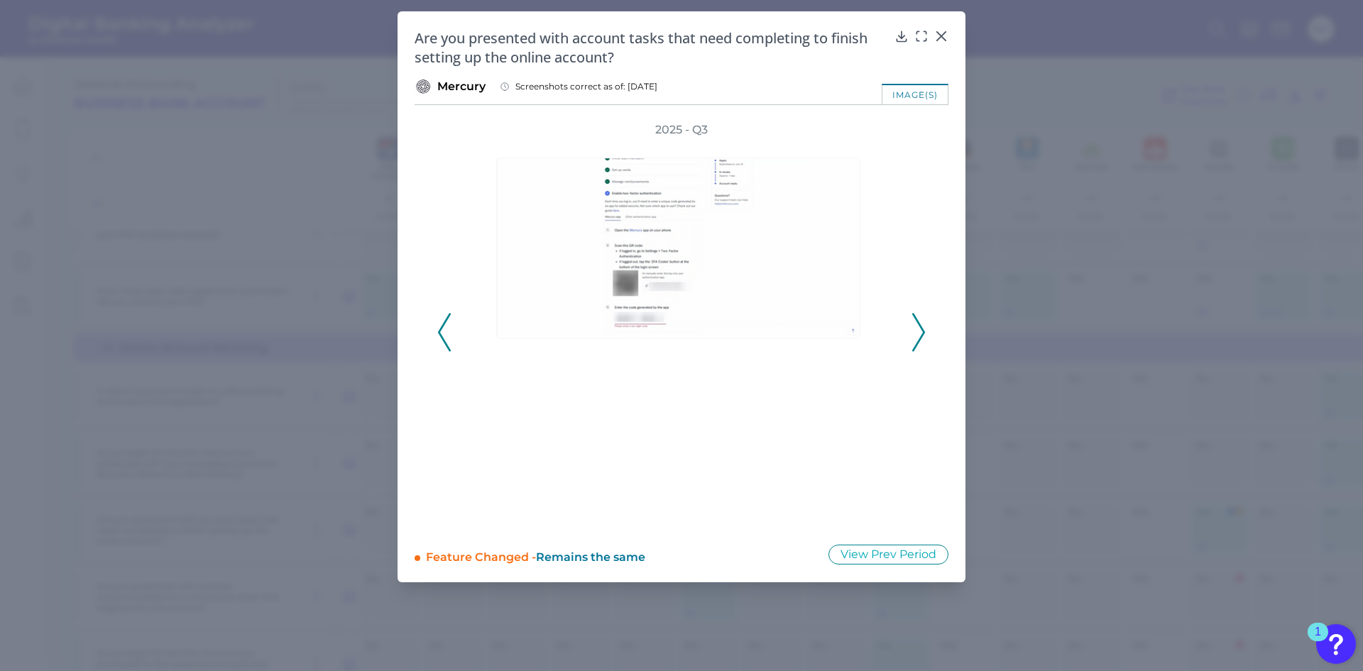
click at [922, 338] on icon at bounding box center [918, 332] width 13 height 38
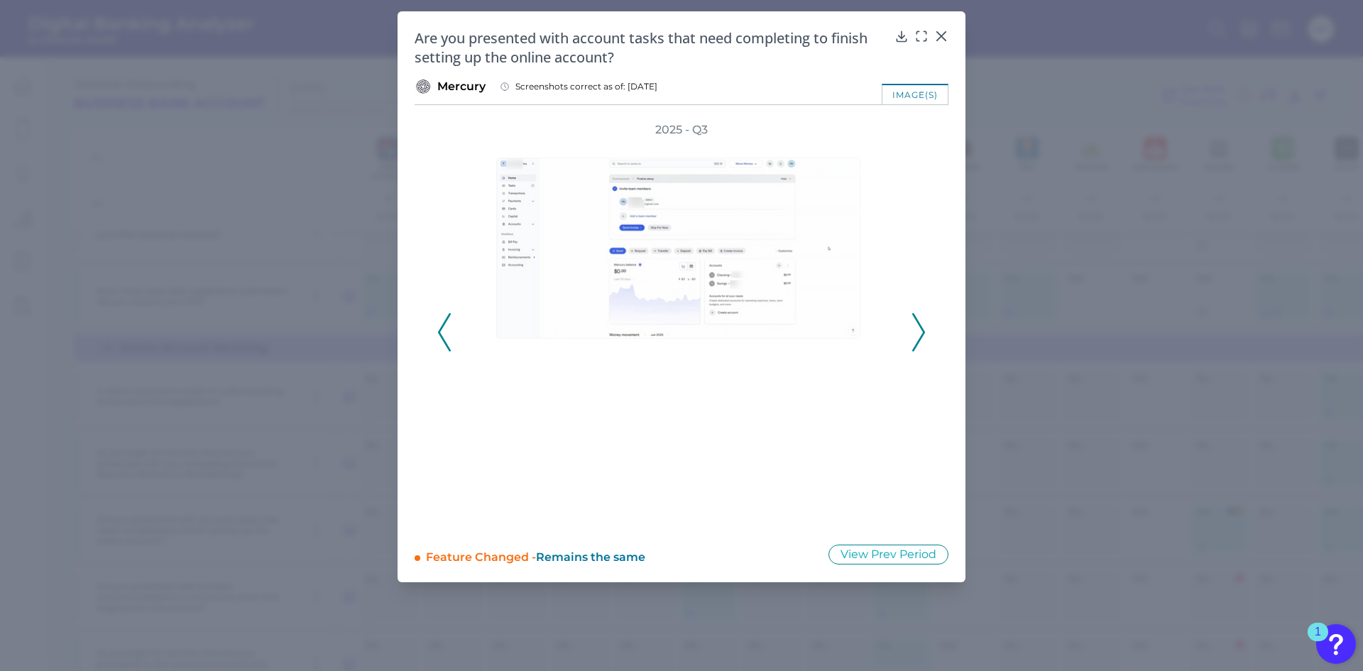
click at [922, 338] on icon at bounding box center [918, 332] width 13 height 38
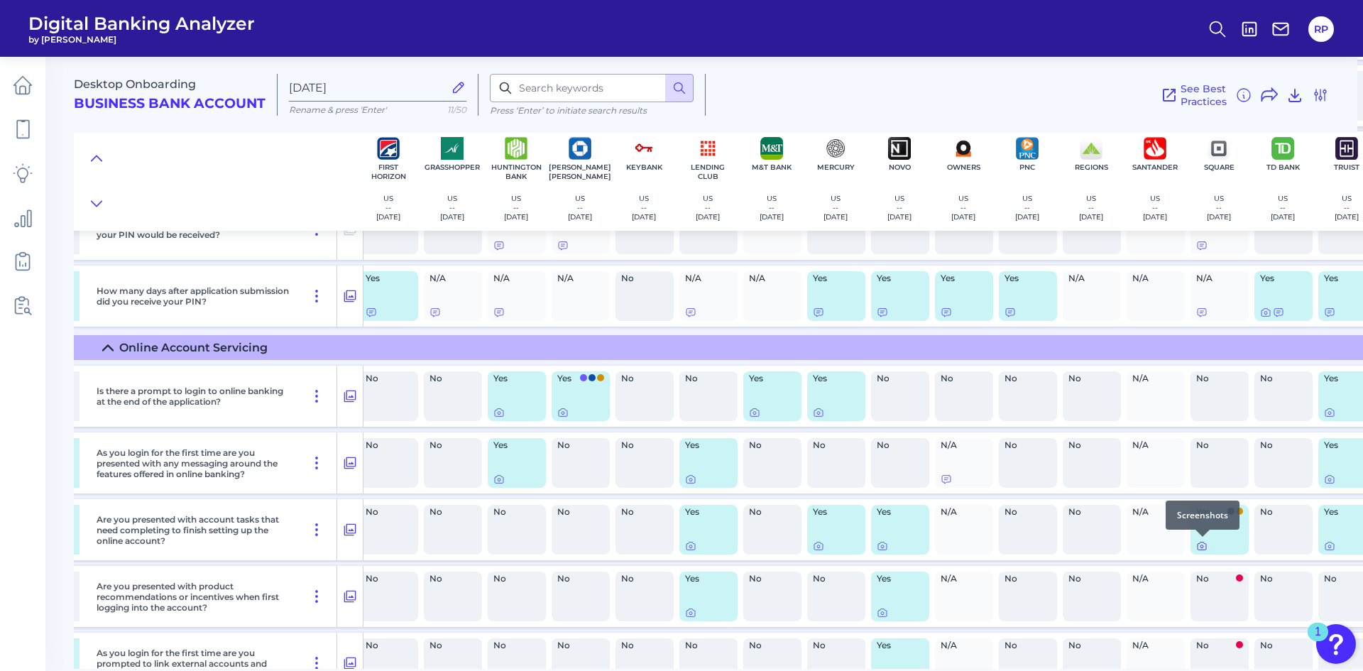
click at [1203, 541] on div at bounding box center [1203, 537] width 14 height 14
click at [1202, 546] on icon at bounding box center [1202, 545] width 11 height 11
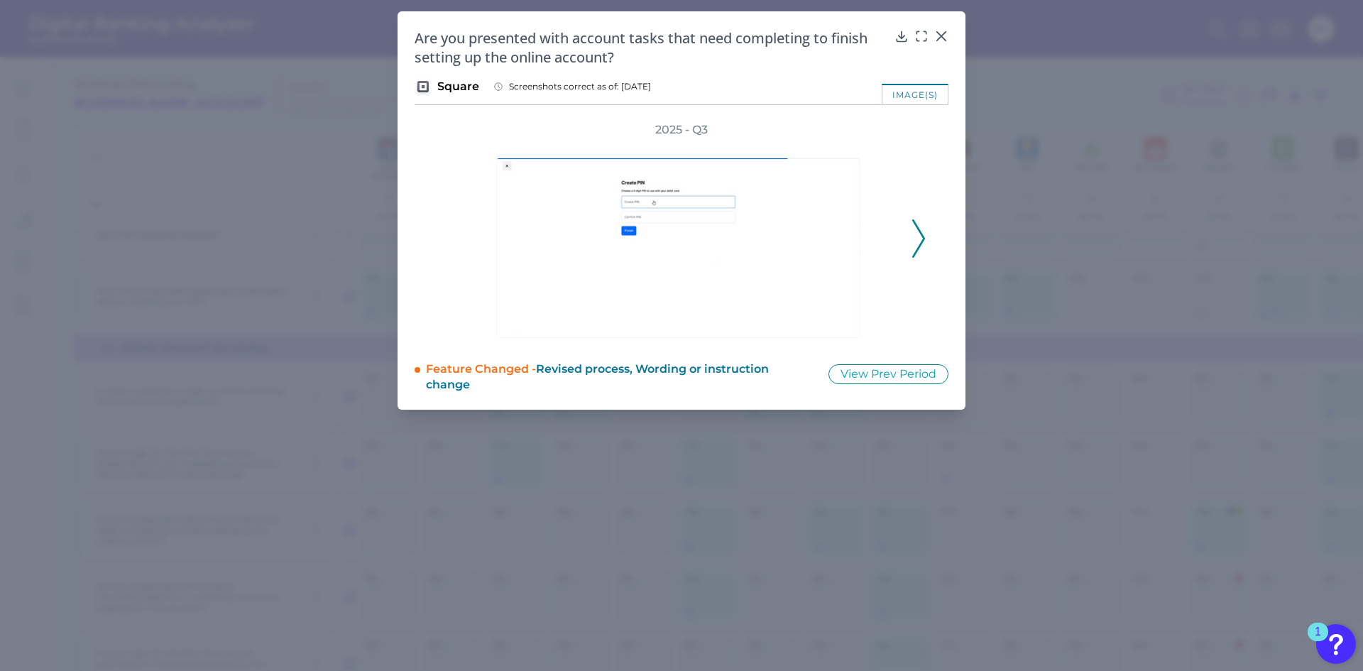
click at [915, 243] on icon at bounding box center [918, 238] width 13 height 38
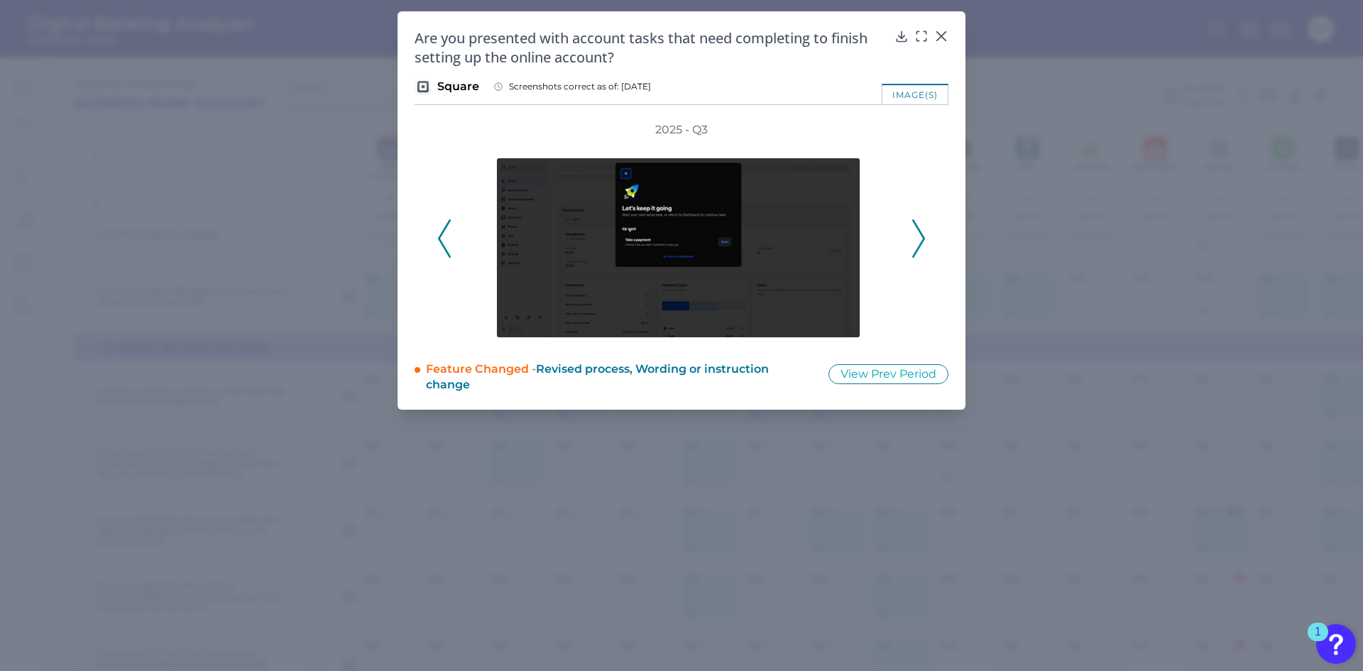
click at [915, 243] on icon at bounding box center [918, 238] width 13 height 38
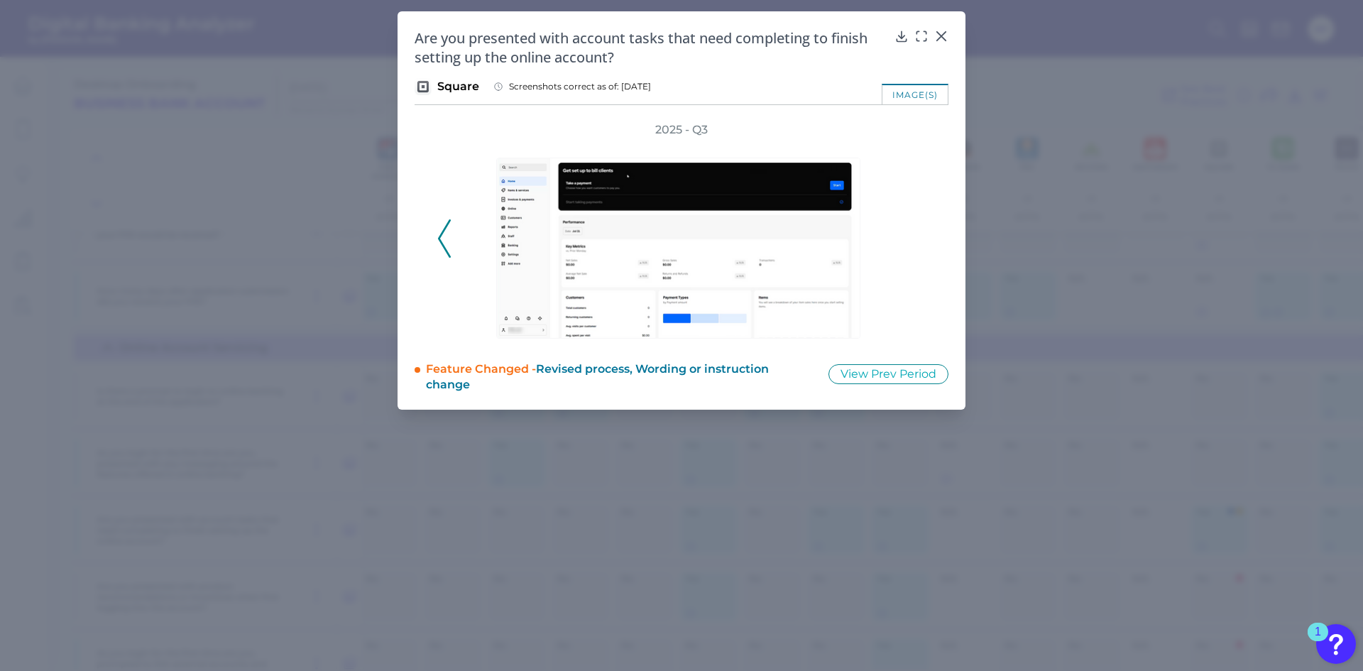
click at [915, 243] on div "2025 - Q3" at bounding box center [681, 230] width 489 height 217
